Goal: Task Accomplishment & Management: Manage account settings

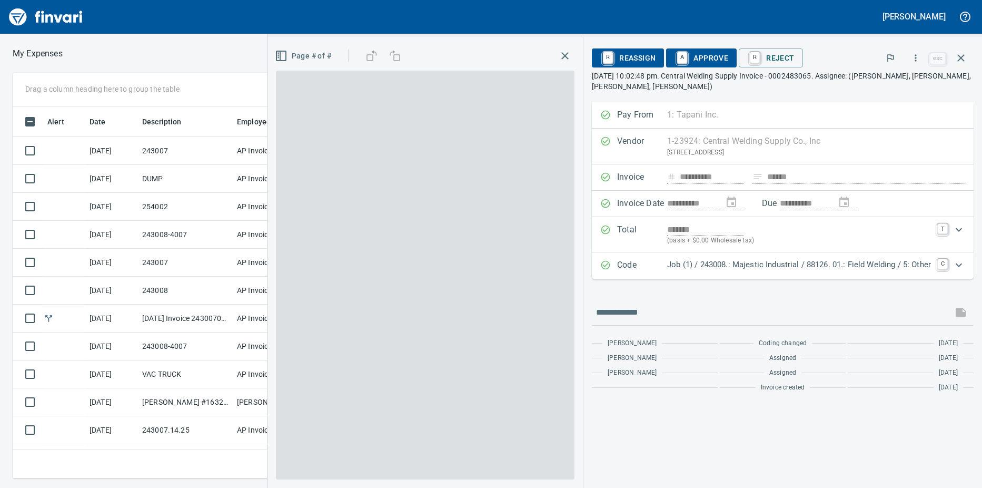
scroll to position [356, 678]
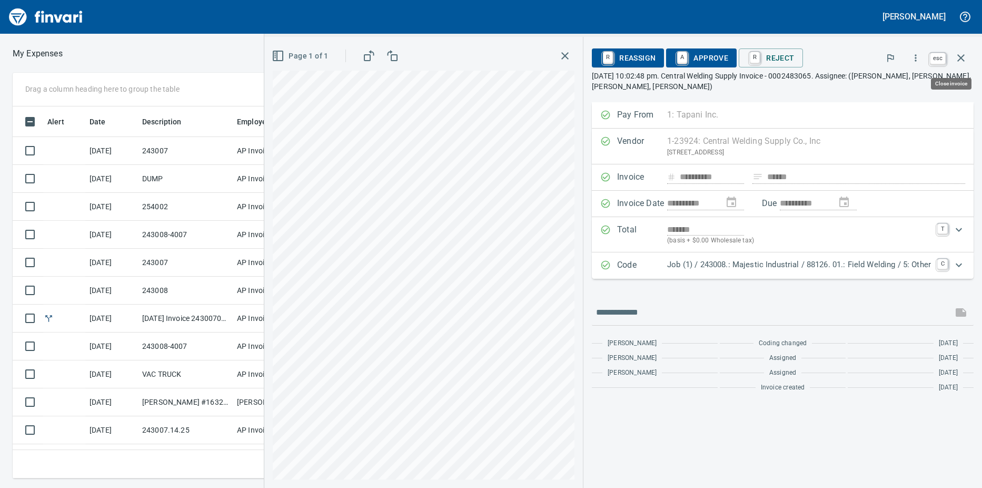
click at [956, 55] on icon "button" at bounding box center [961, 58] width 13 height 13
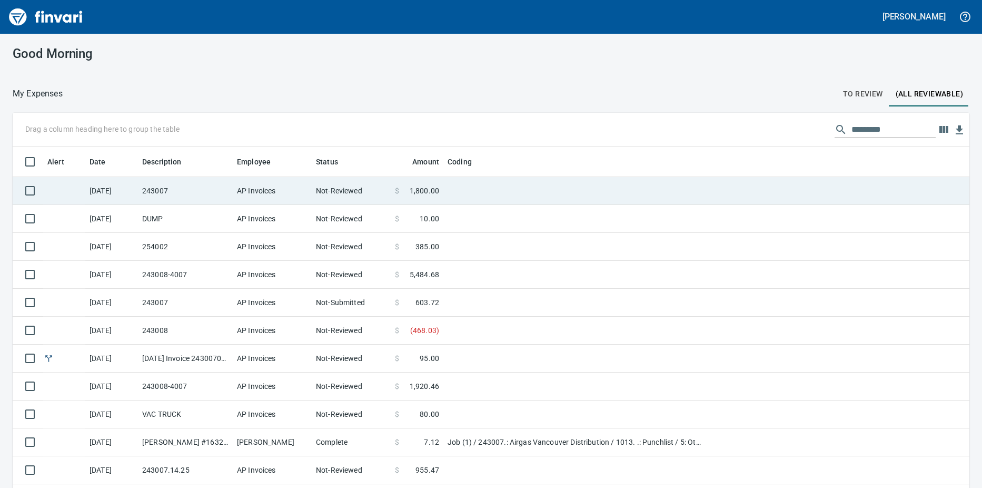
scroll to position [364, 933]
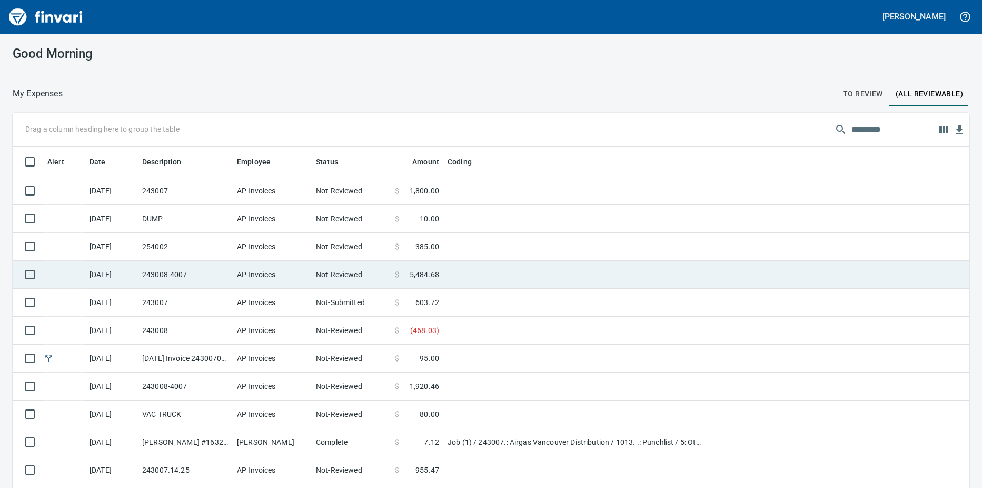
click at [208, 274] on td "243008-4007" at bounding box center [185, 275] width 95 height 28
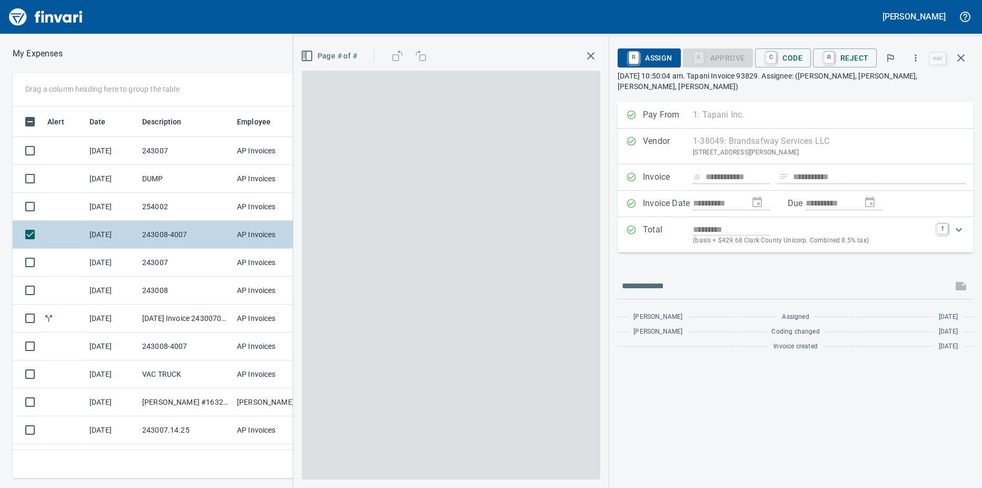
scroll to position [356, 678]
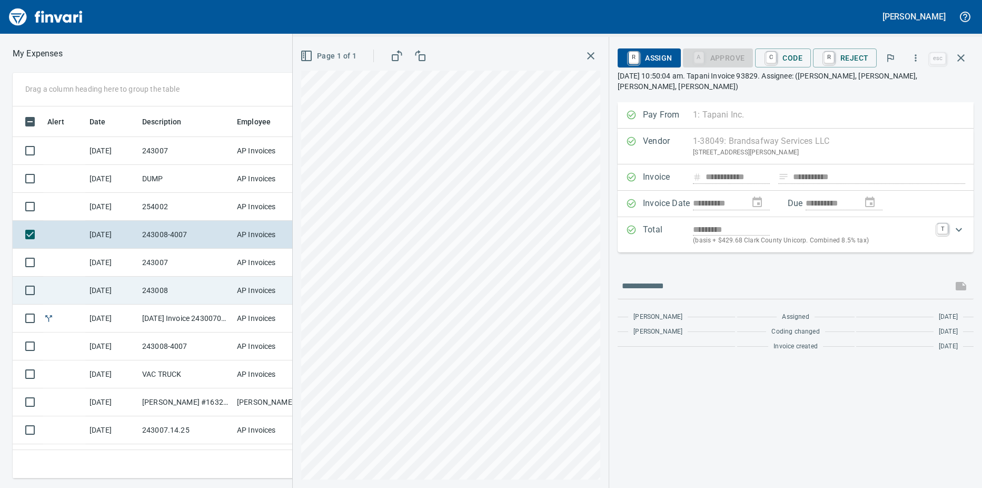
click at [195, 285] on td "243008" at bounding box center [185, 291] width 95 height 28
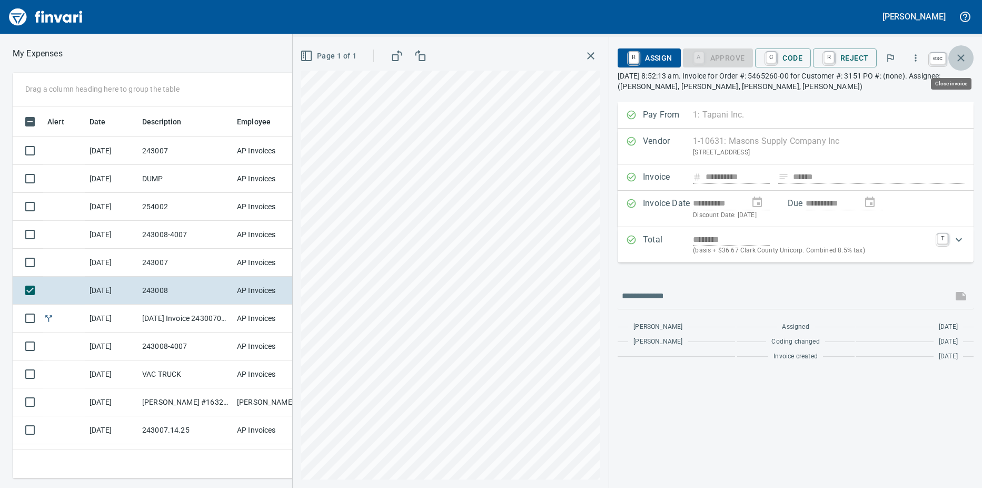
click at [962, 54] on icon "button" at bounding box center [961, 58] width 13 height 13
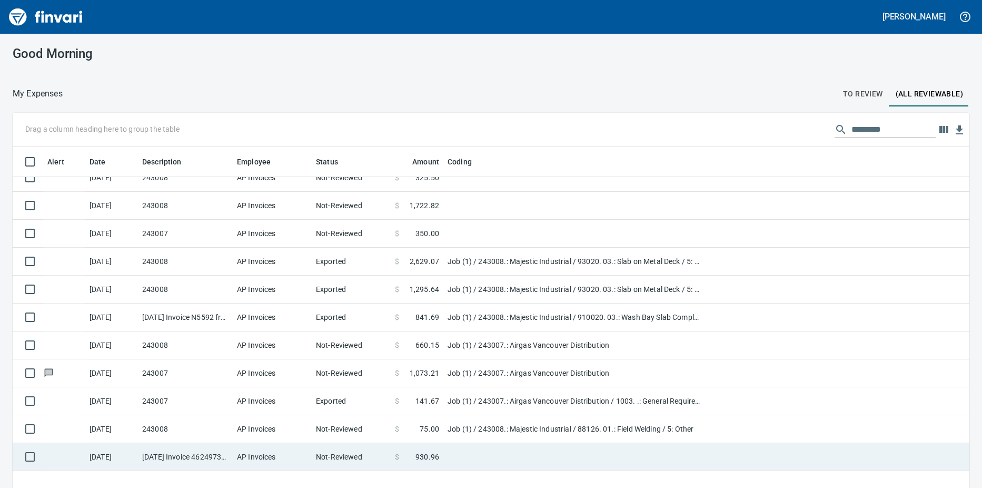
scroll to position [737, 0]
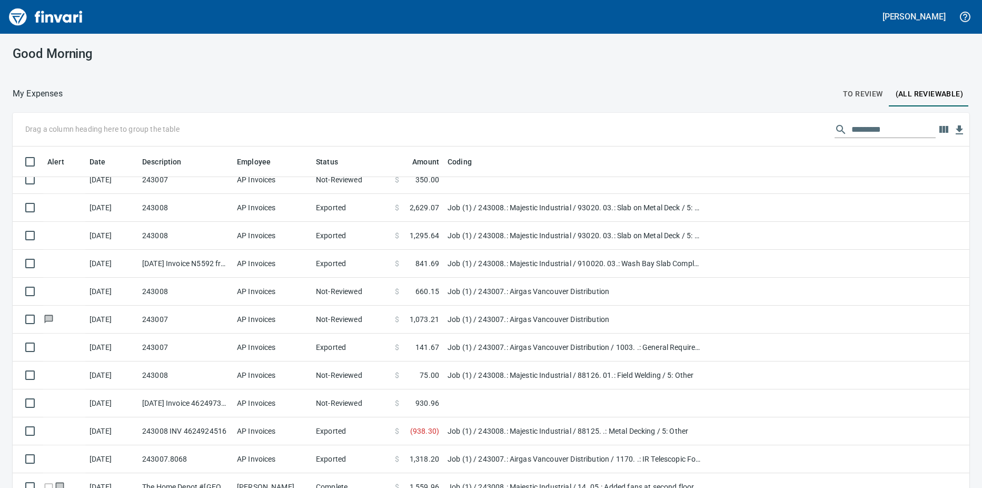
click at [857, 95] on span "To Review" at bounding box center [863, 93] width 40 height 13
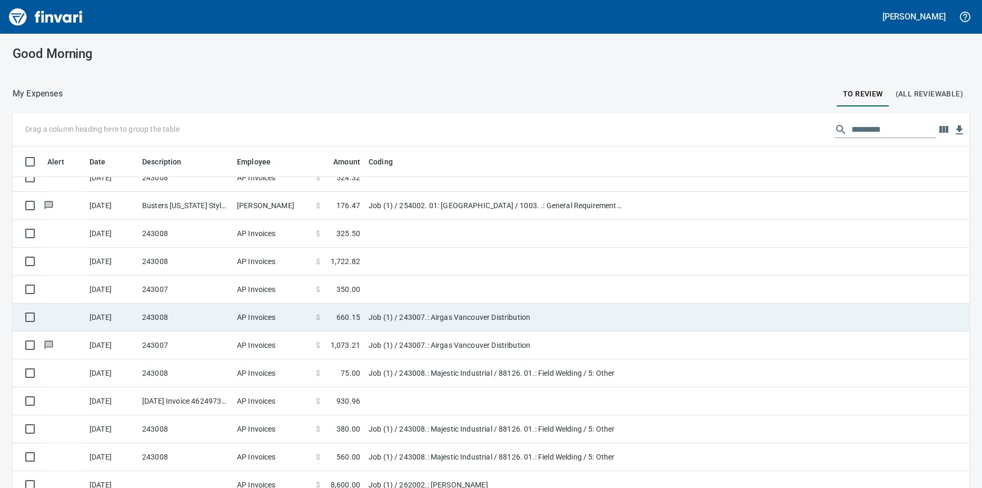
scroll to position [553, 0]
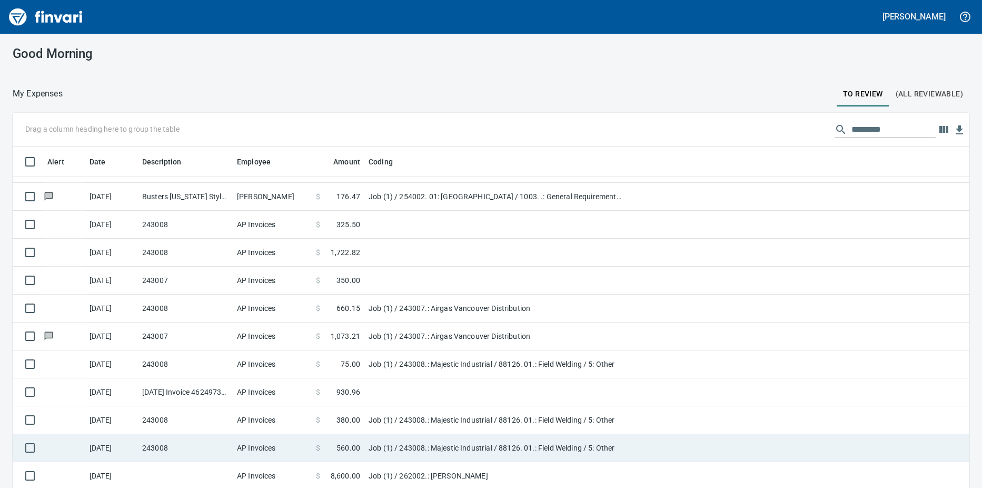
click at [218, 448] on td "243008" at bounding box center [185, 448] width 95 height 28
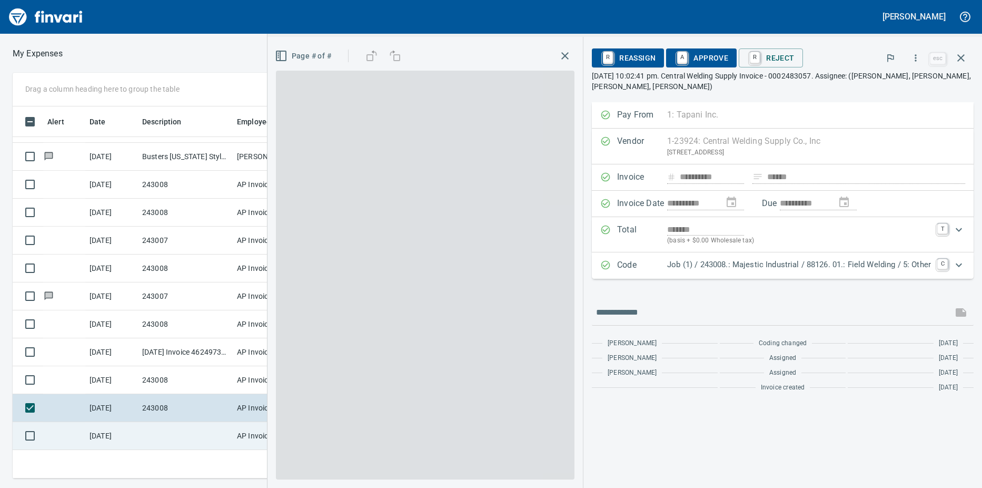
scroll to position [364, 678]
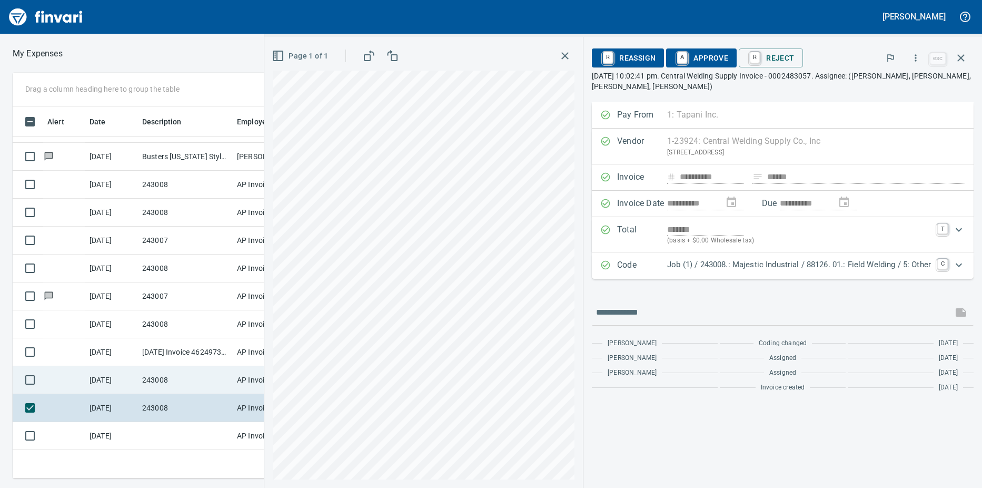
click at [192, 384] on td "243008" at bounding box center [185, 380] width 95 height 28
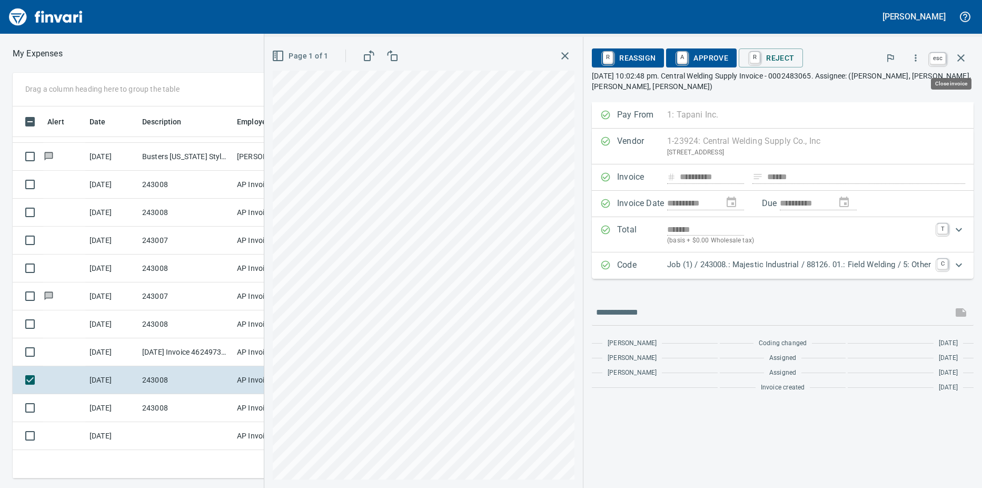
click at [958, 56] on icon "button" at bounding box center [961, 58] width 13 height 13
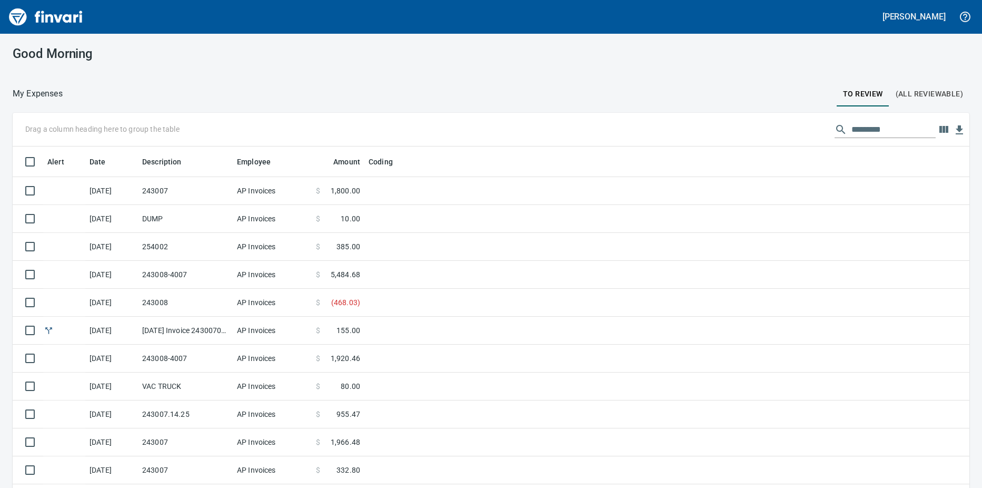
scroll to position [364, 933]
